Goal: Ask a question: Seek information or help from site administrators or community

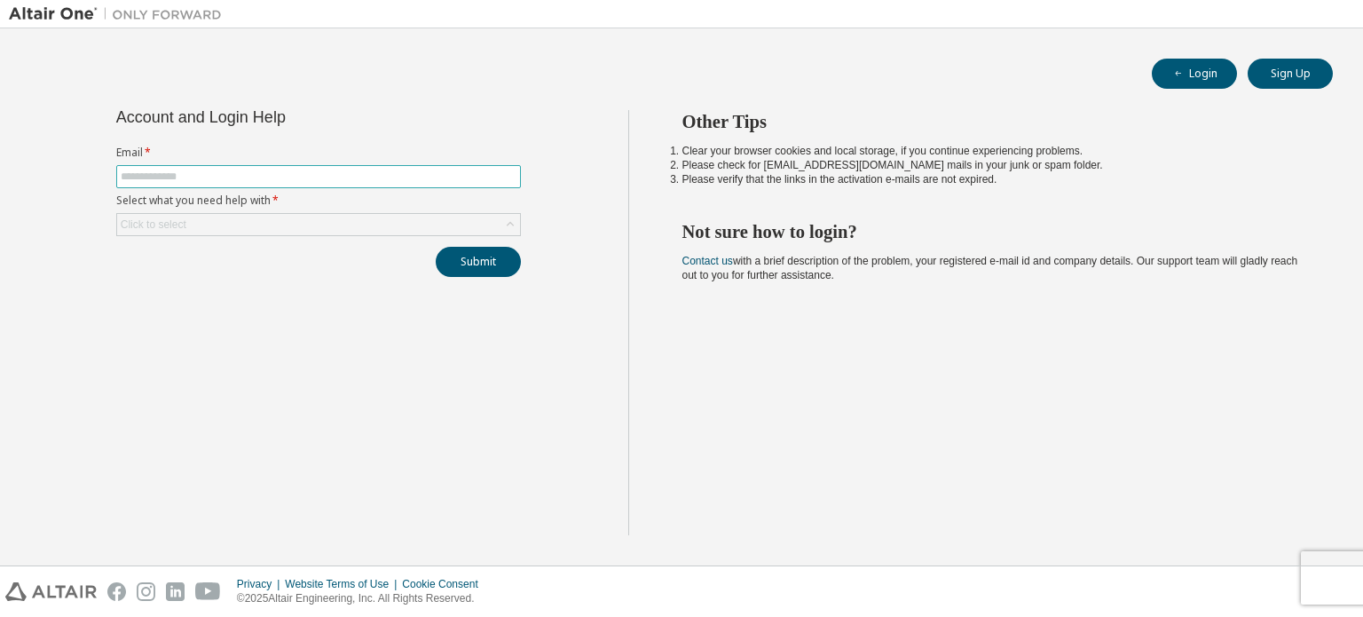
click at [370, 180] on input "text" at bounding box center [319, 176] width 396 height 14
click at [424, 106] on div "Login Sign Up Account and Login Help Email * Select what you need help with * C…" at bounding box center [681, 296] width 1345 height 519
click at [365, 172] on input "text" at bounding box center [319, 176] width 396 height 14
type input "**********"
click at [280, 223] on div "Click to select" at bounding box center [318, 224] width 403 height 21
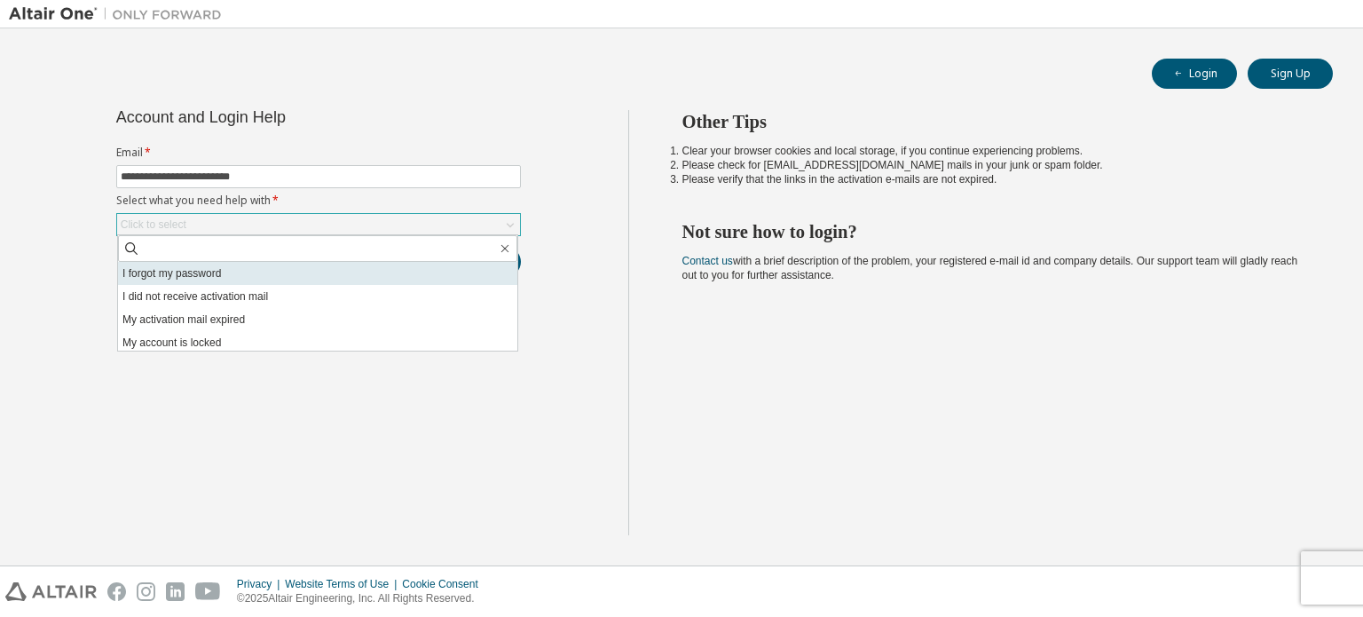
click at [259, 273] on li "I forgot my password" at bounding box center [317, 273] width 399 height 23
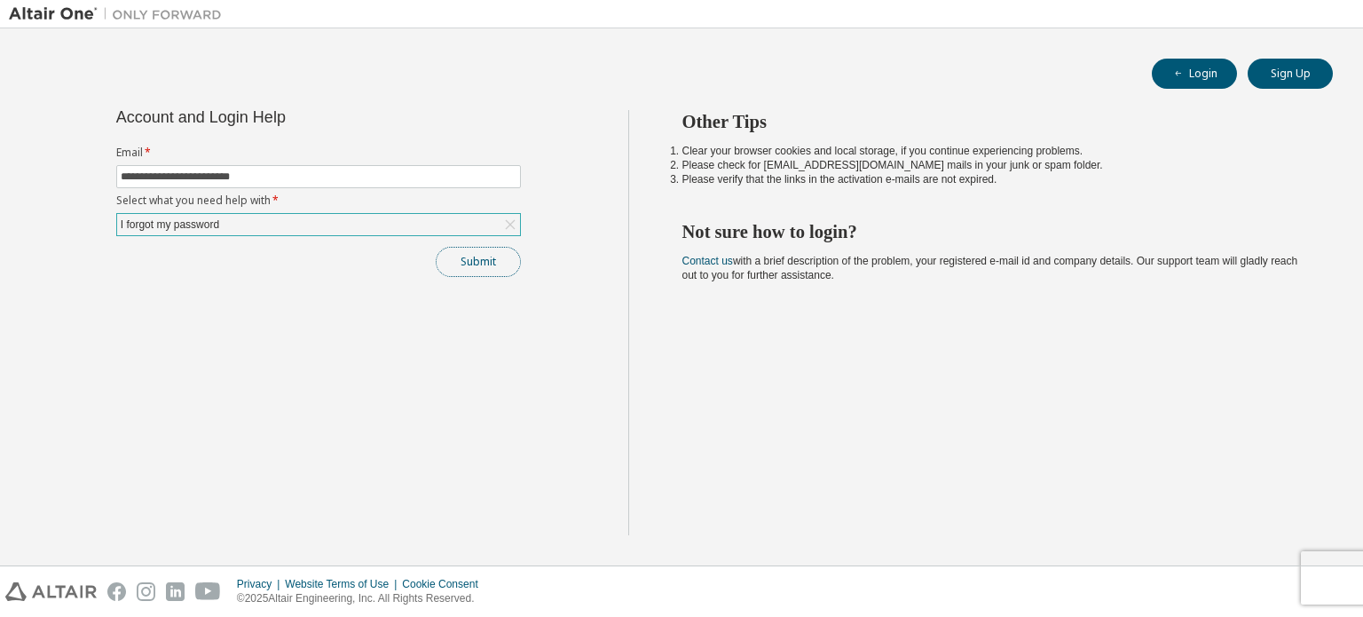
click at [486, 264] on button "Submit" at bounding box center [478, 262] width 85 height 30
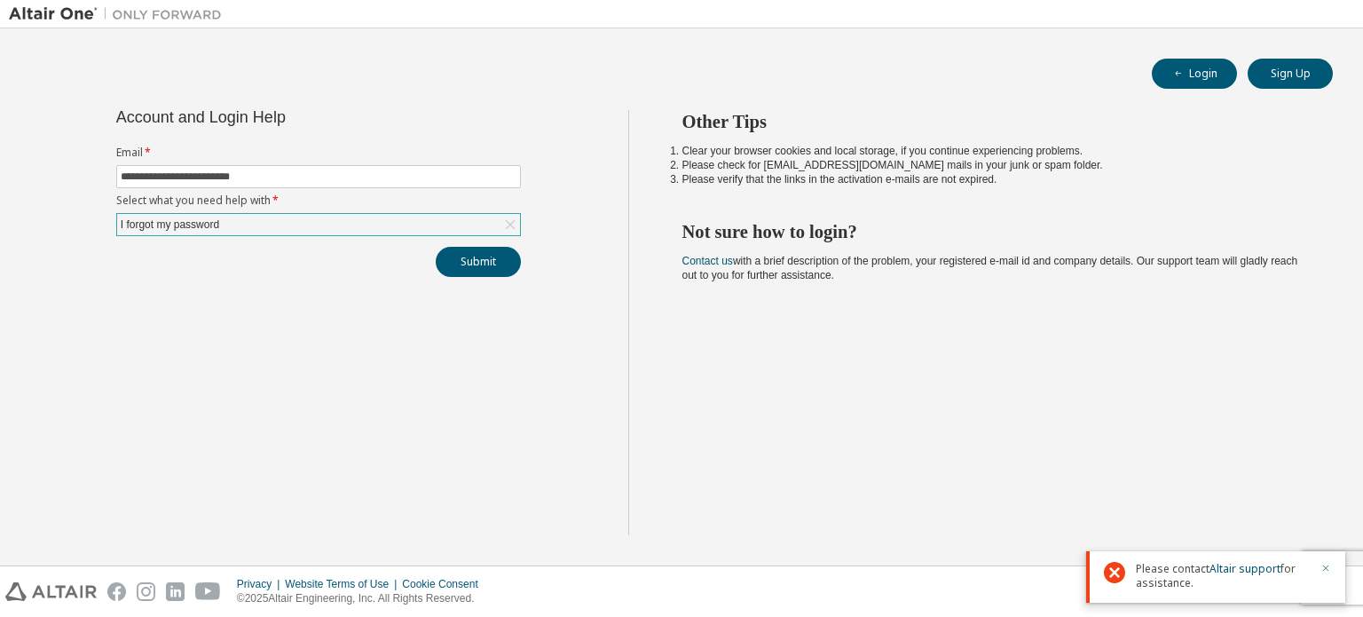
click at [1326, 565] on icon "button" at bounding box center [1325, 567] width 11 height 11
drag, startPoint x: 763, startPoint y: 165, endPoint x: 848, endPoint y: 163, distance: 85.2
click at [848, 163] on li "Please check for noreply@okta.com mails in your junk or spam folder." at bounding box center [991, 165] width 619 height 14
copy li "noreply@okta.com"
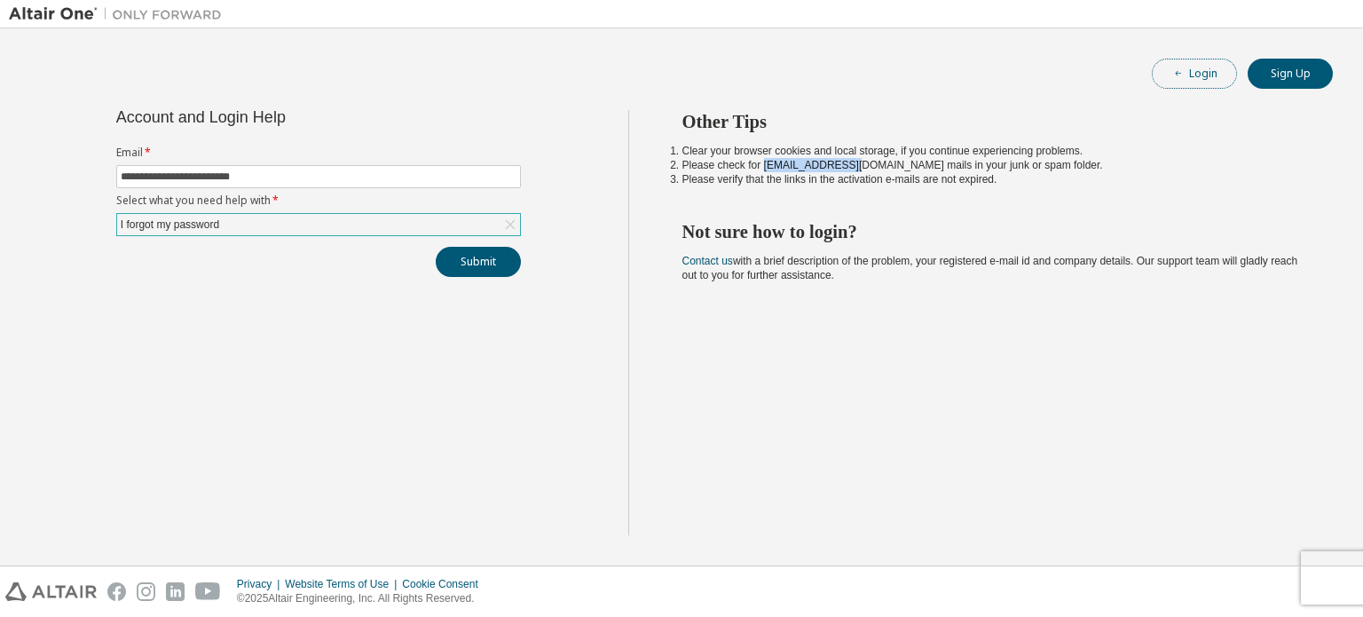
click at [1173, 68] on icon "button" at bounding box center [1178, 73] width 11 height 11
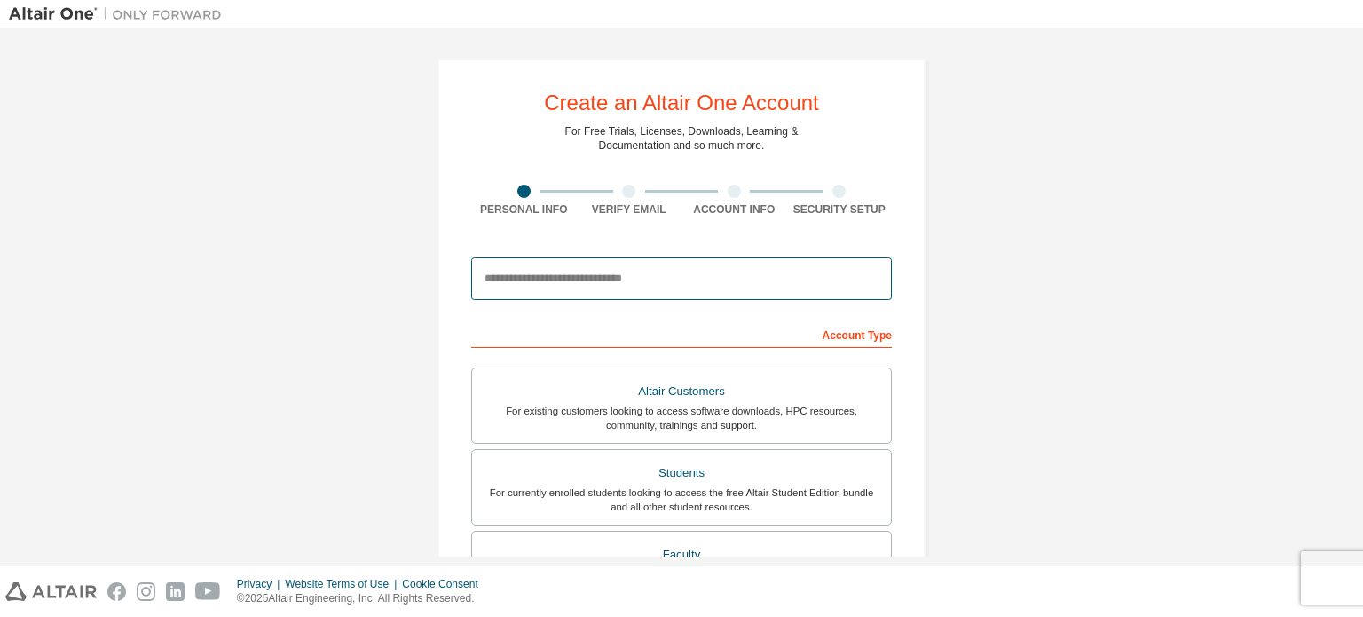
click at [566, 285] on input "email" at bounding box center [681, 278] width 420 height 43
type input "**********"
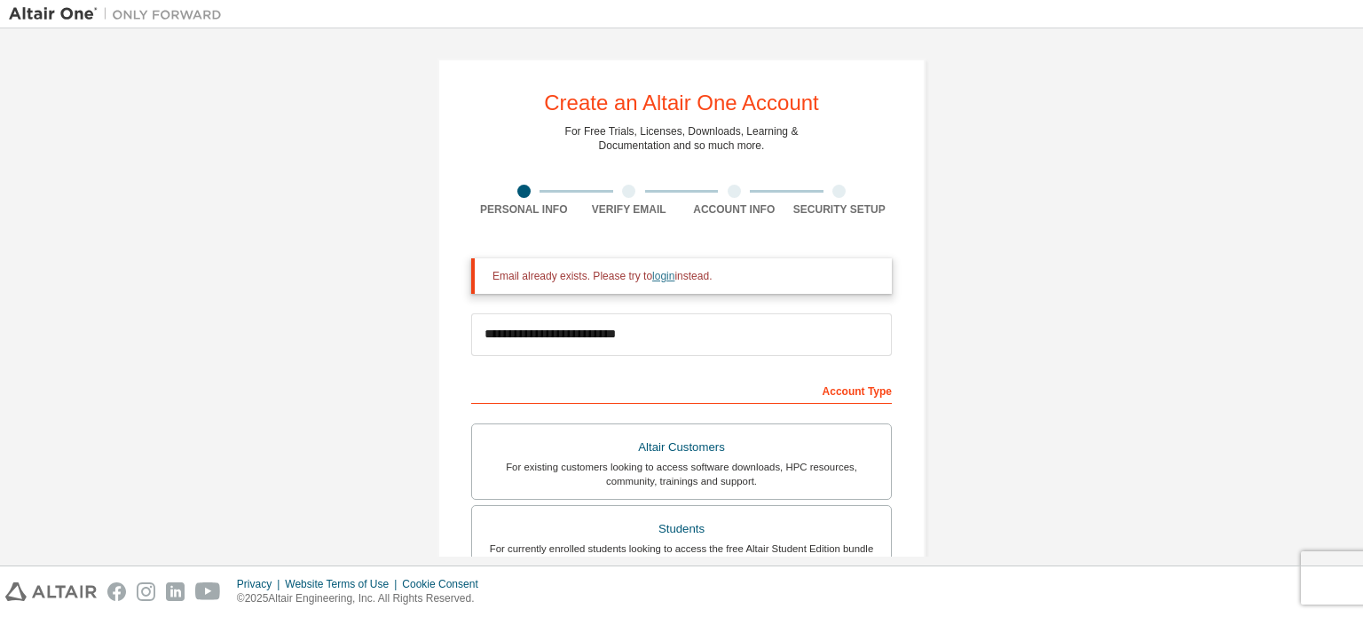
click at [652, 272] on link "login" at bounding box center [663, 276] width 22 height 12
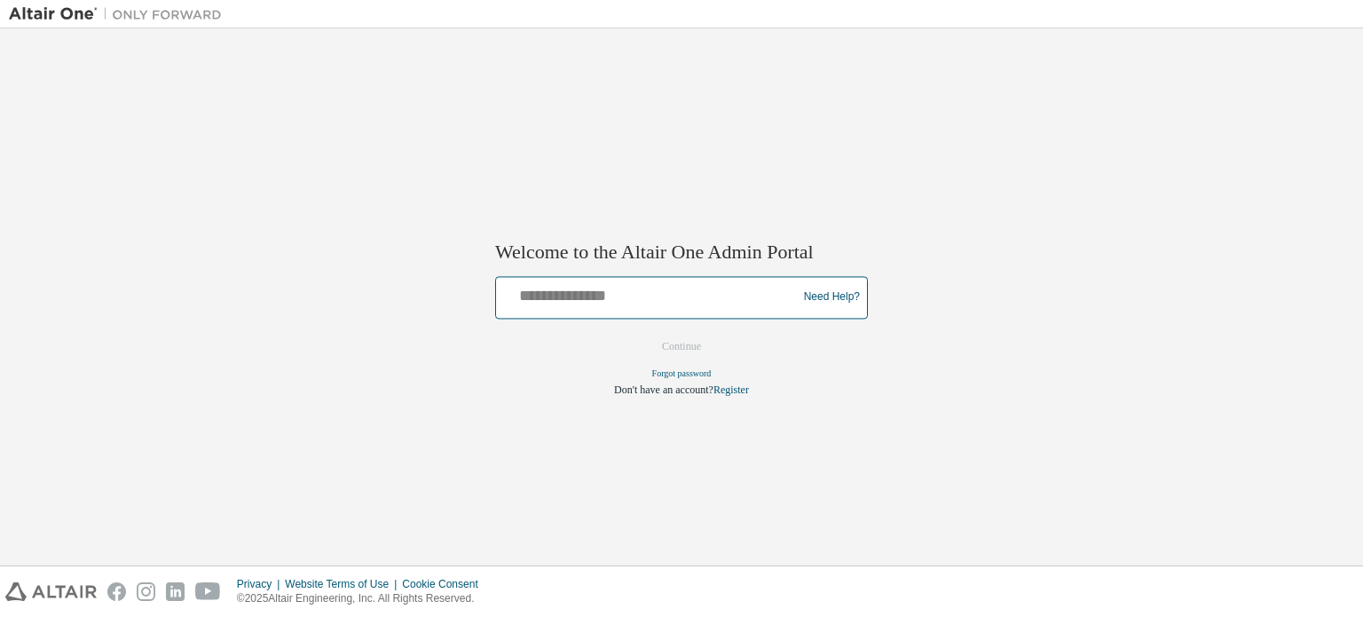
click at [601, 290] on input "text" at bounding box center [649, 293] width 292 height 26
type input "**********"
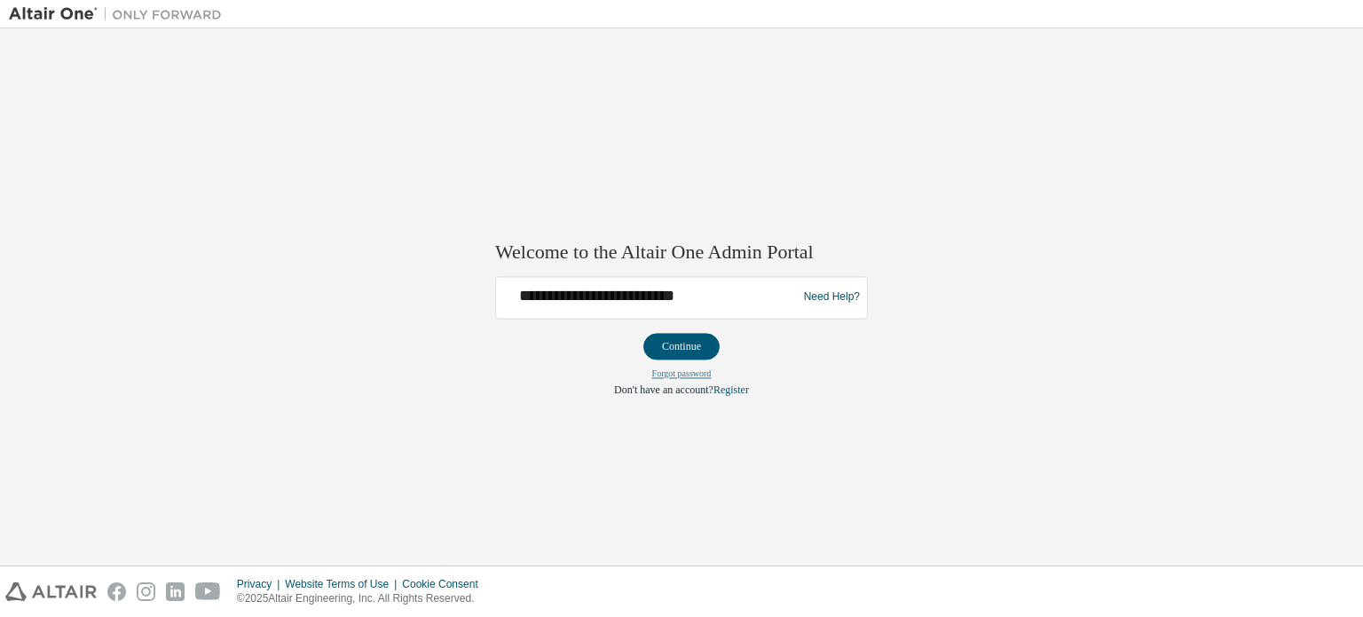
click at [688, 373] on link "Forgot password" at bounding box center [681, 373] width 59 height 10
click at [686, 342] on button "Continue" at bounding box center [681, 346] width 76 height 27
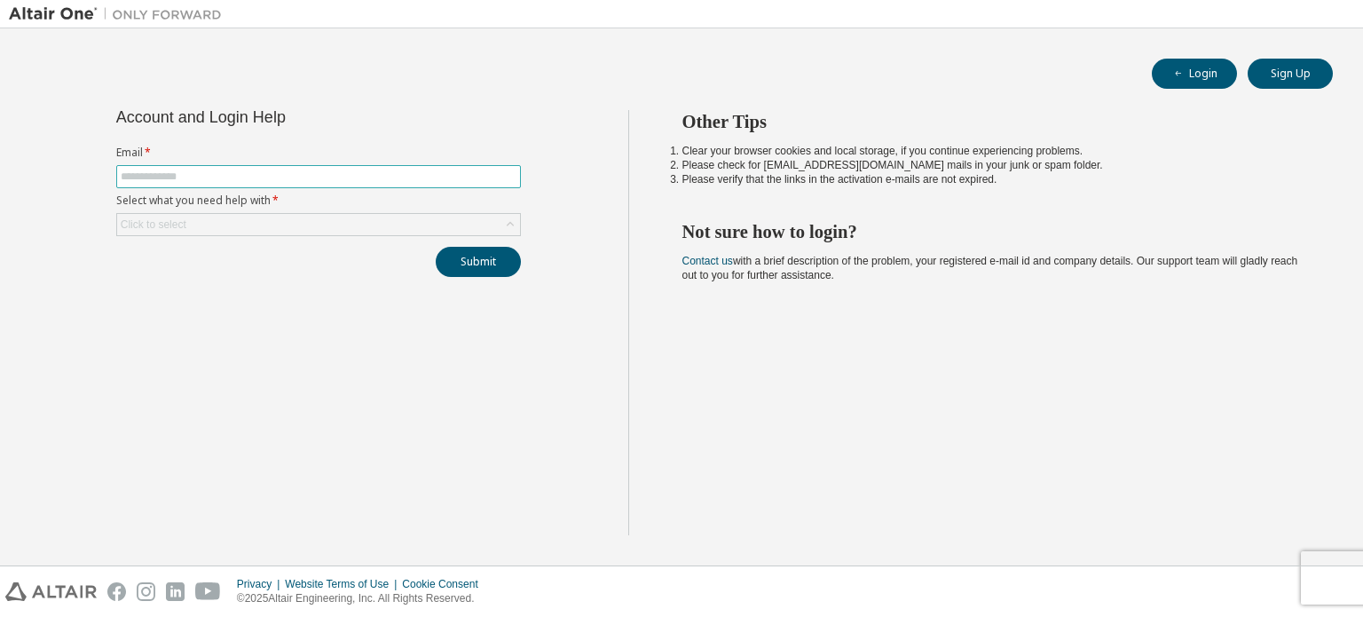
click at [350, 173] on input "text" at bounding box center [319, 176] width 396 height 14
type input "**********"
click at [337, 220] on div "Click to select" at bounding box center [318, 224] width 403 height 21
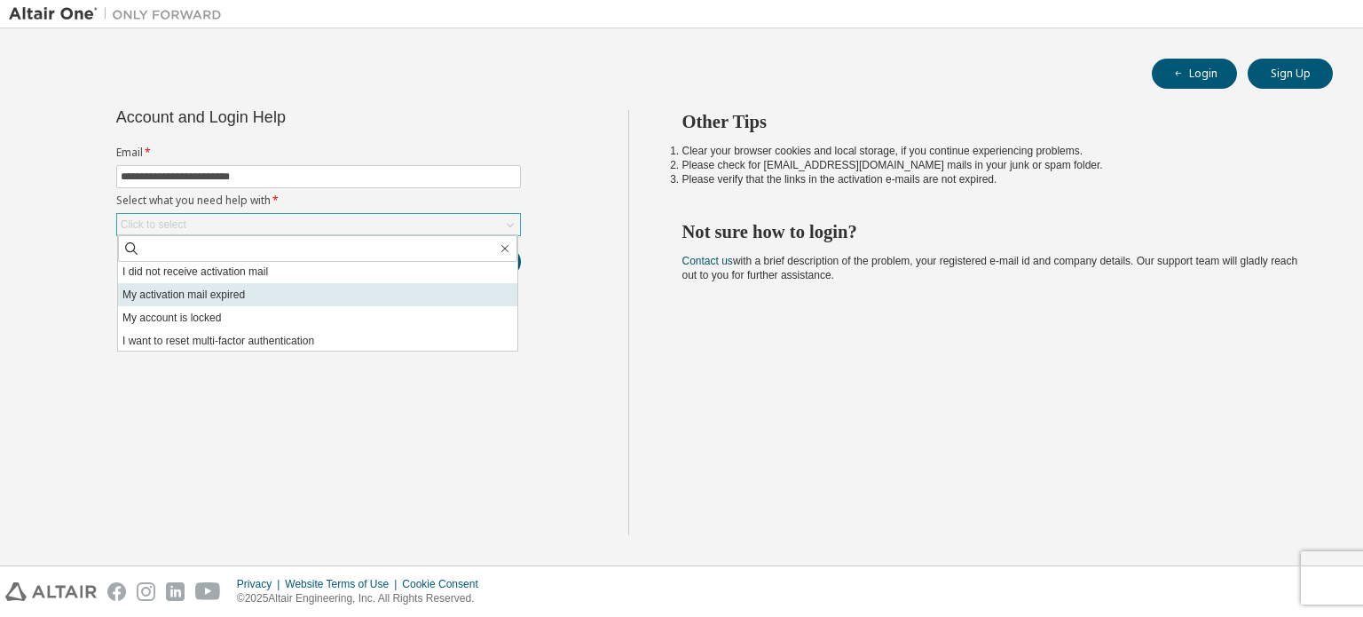
scroll to position [50, 0]
click at [295, 297] on li "My account is locked" at bounding box center [317, 292] width 399 height 23
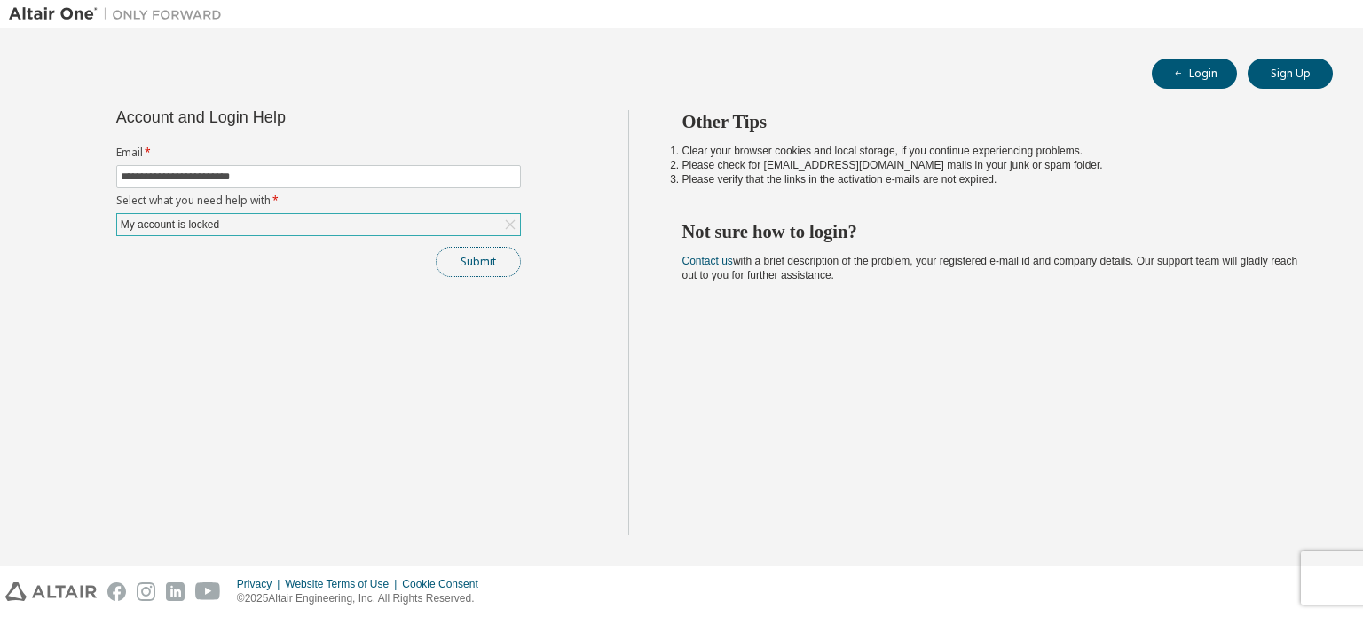
click at [474, 259] on button "Submit" at bounding box center [478, 262] width 85 height 30
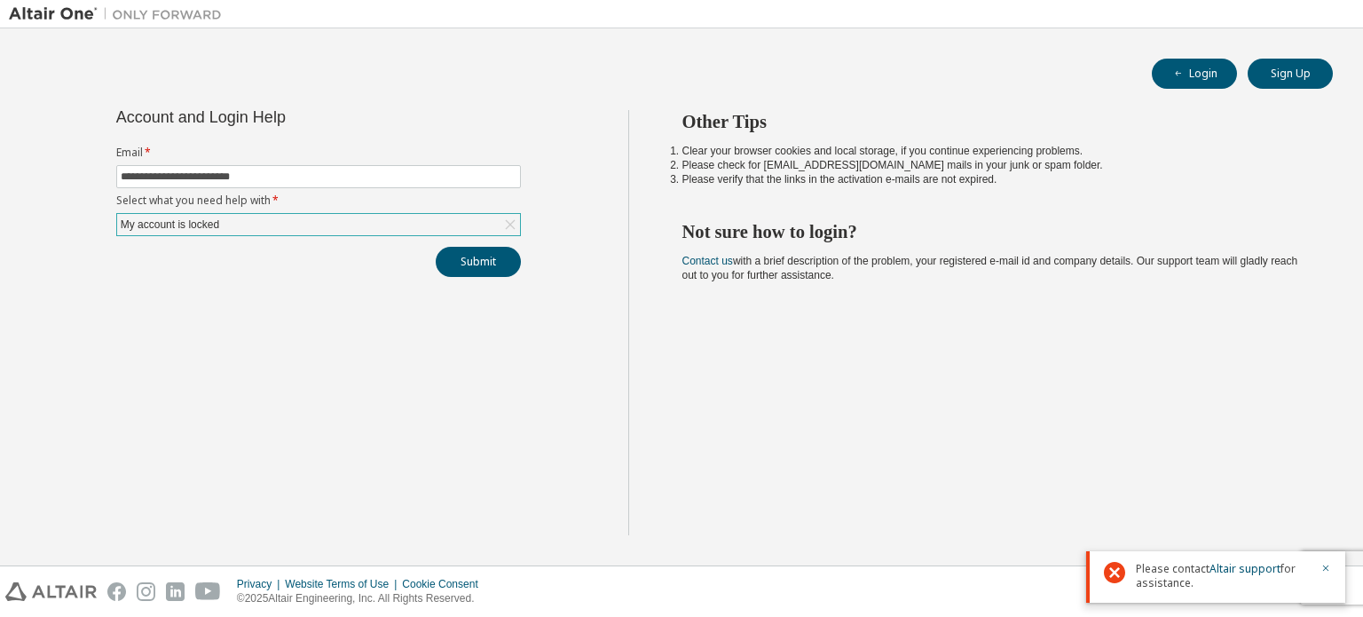
click at [227, 223] on div "My account is locked" at bounding box center [318, 224] width 403 height 21
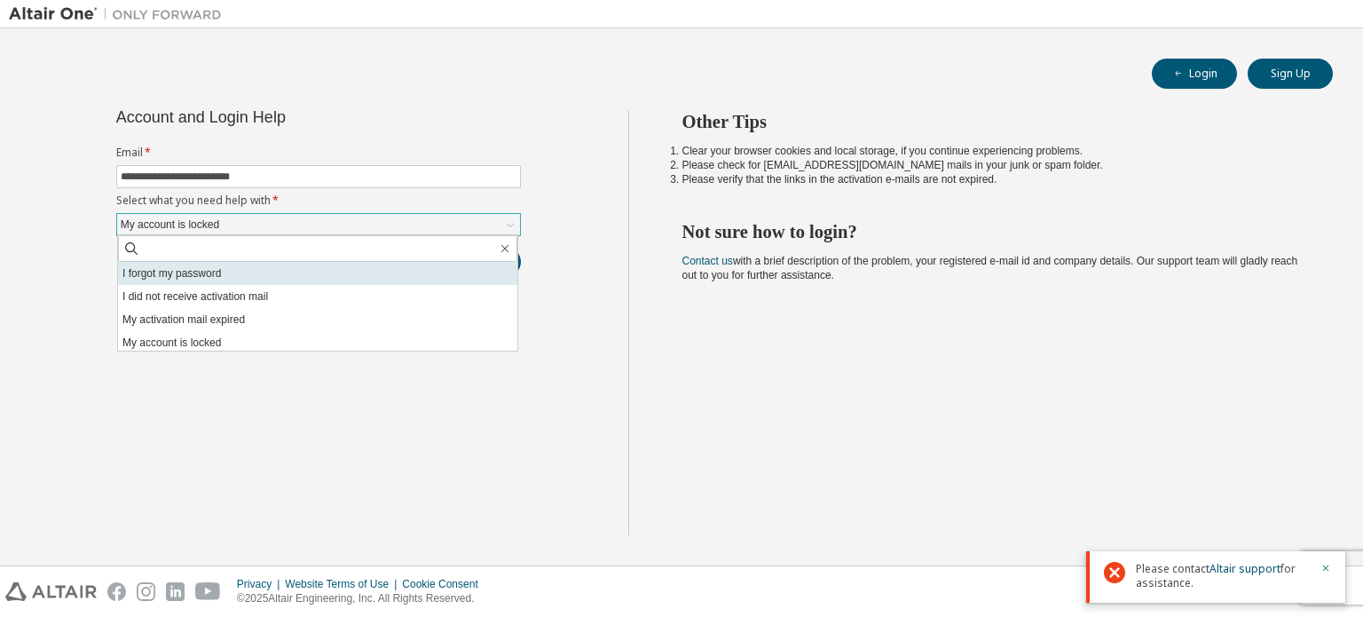
click at [167, 276] on li "I forgot my password" at bounding box center [317, 273] width 399 height 23
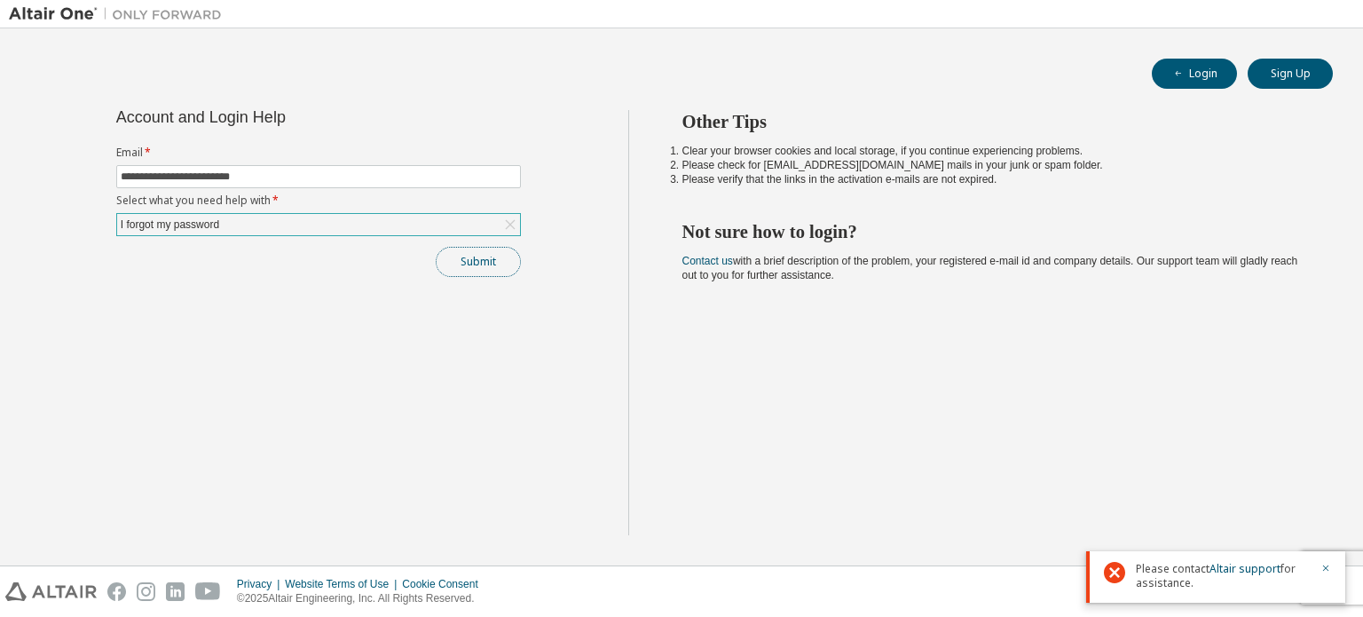
click at [483, 255] on button "Submit" at bounding box center [478, 262] width 85 height 30
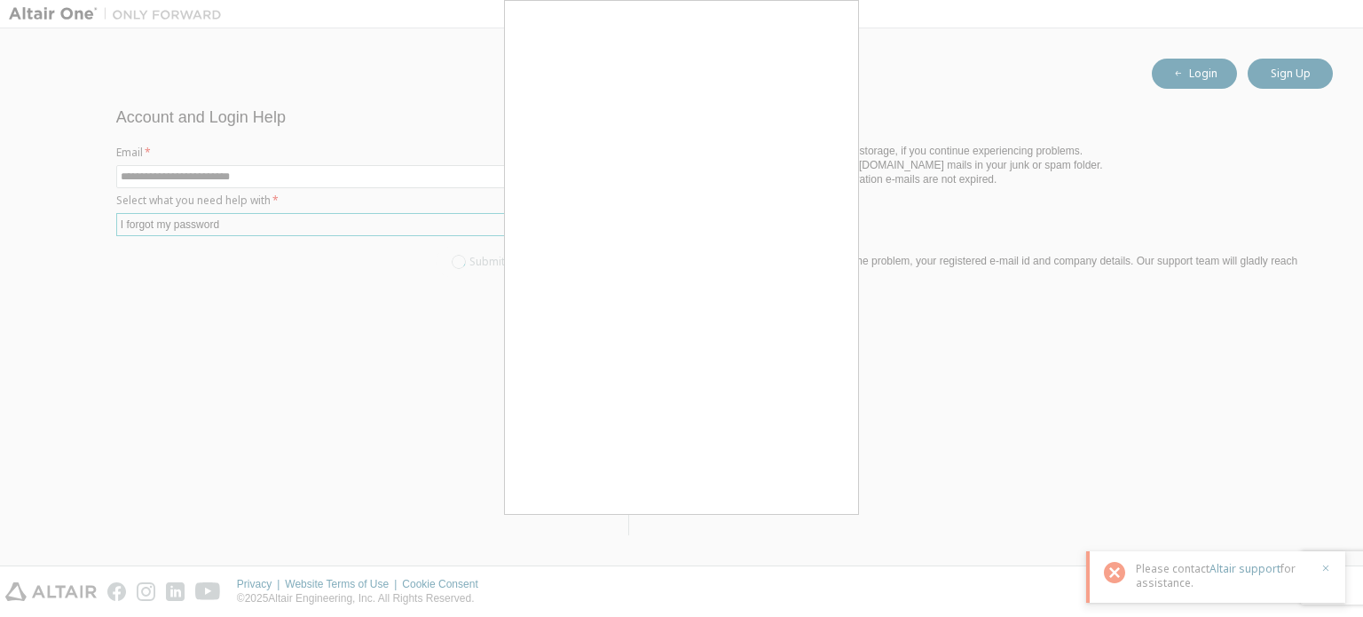
click at [1328, 567] on div at bounding box center [681, 308] width 1363 height 617
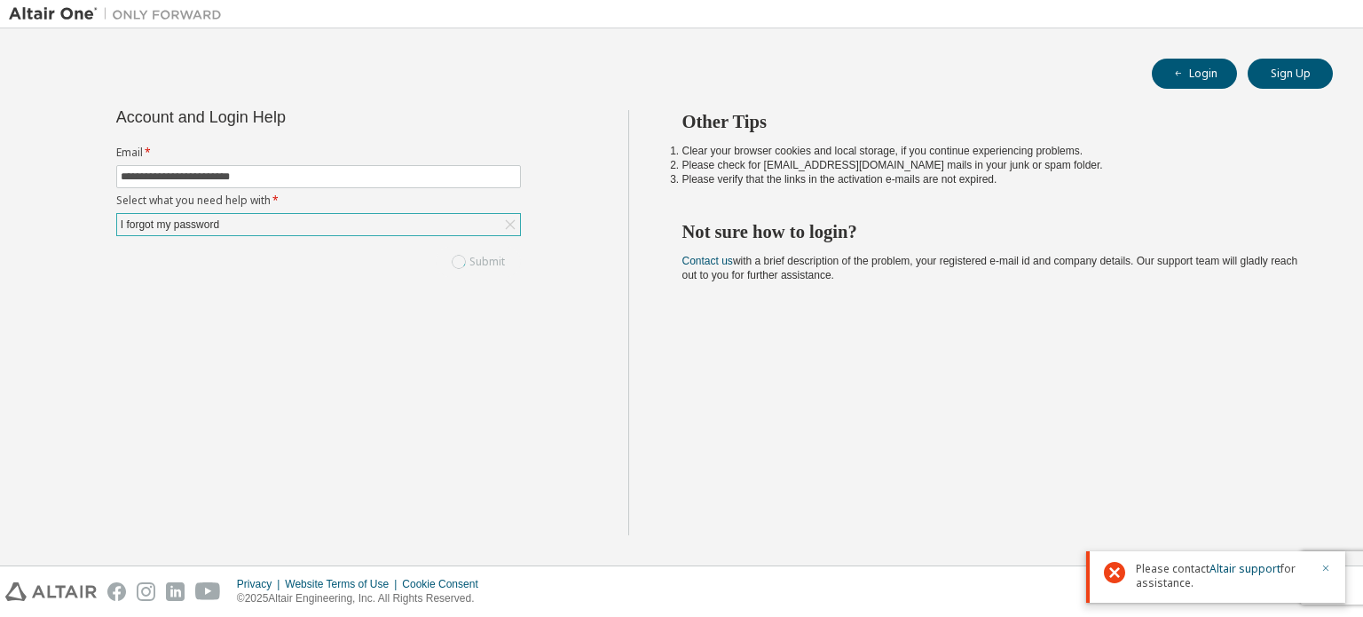
click at [1327, 570] on icon "button" at bounding box center [1325, 567] width 11 height 11
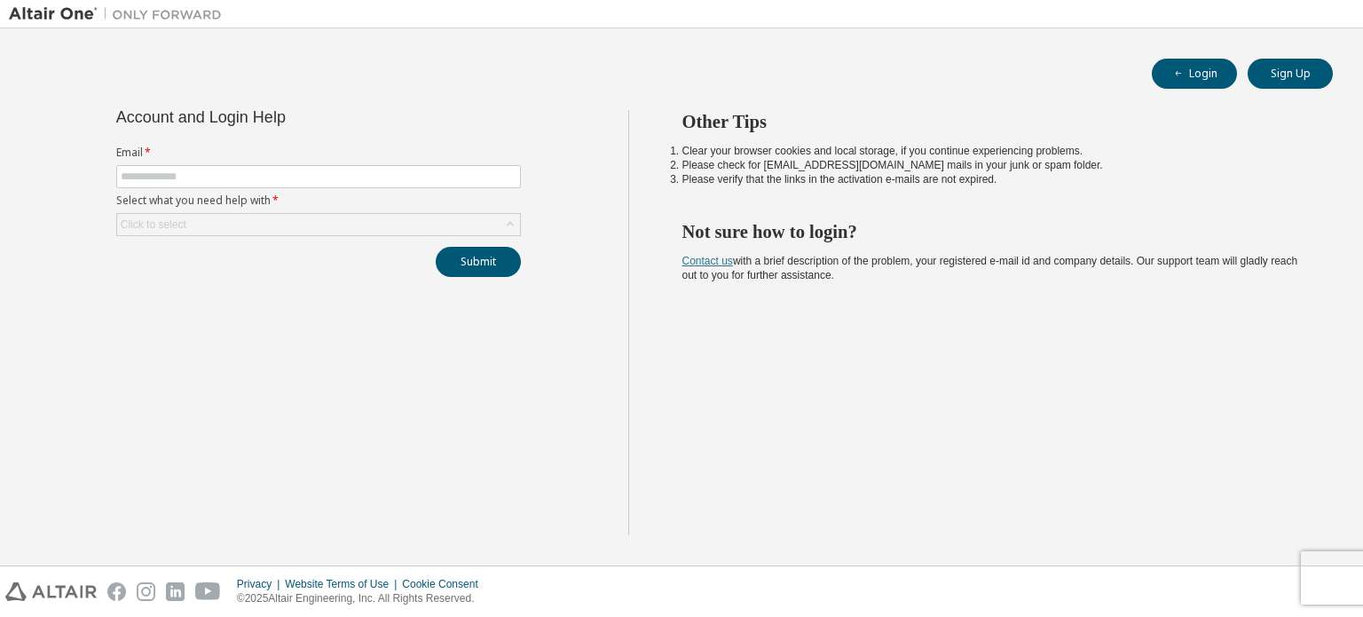
click at [708, 259] on link "Contact us" at bounding box center [707, 261] width 51 height 12
click at [703, 263] on link "Contact us" at bounding box center [707, 261] width 51 height 12
click at [365, 176] on input "text" at bounding box center [319, 176] width 396 height 14
type input "**********"
click at [319, 227] on div "Click to select" at bounding box center [318, 224] width 403 height 21
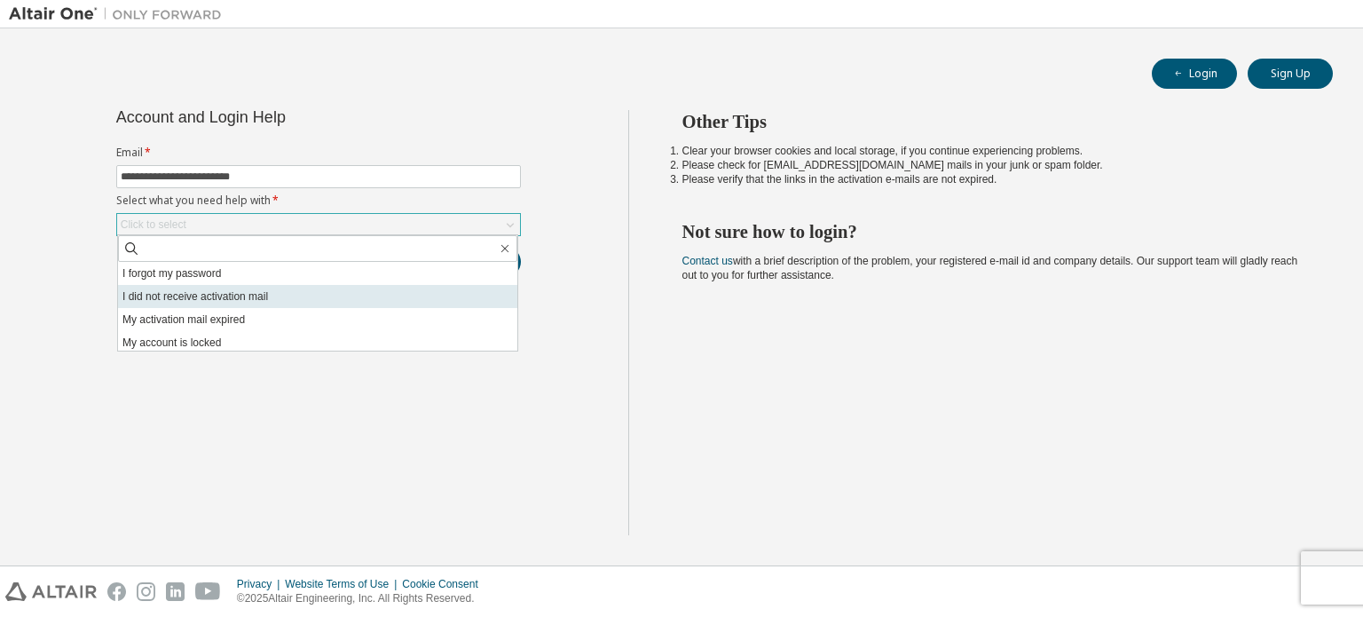
scroll to position [50, 0]
click at [259, 292] on li "My account is locked" at bounding box center [317, 292] width 399 height 23
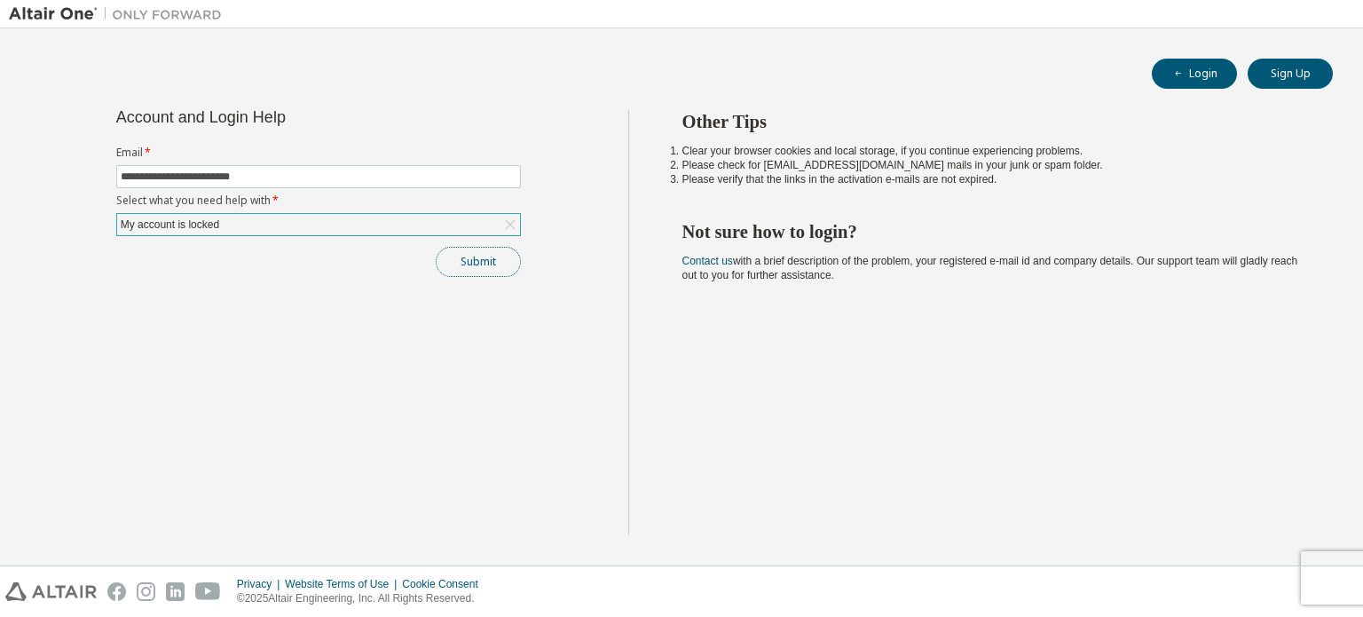
click at [464, 263] on button "Submit" at bounding box center [478, 262] width 85 height 30
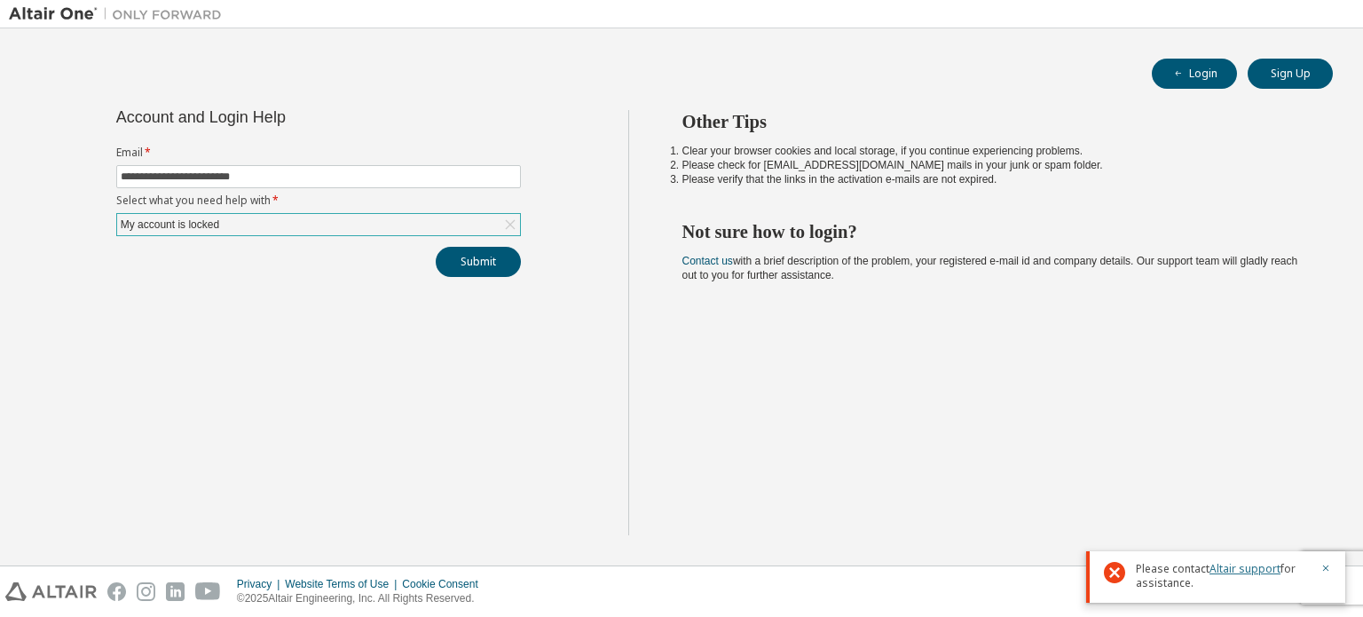
click at [1250, 566] on link "Altair support" at bounding box center [1244, 568] width 71 height 15
click at [1231, 572] on link "Altair support" at bounding box center [1244, 568] width 71 height 15
click at [1196, 75] on button "Login" at bounding box center [1193, 74] width 85 height 30
